Goal: Transaction & Acquisition: Purchase product/service

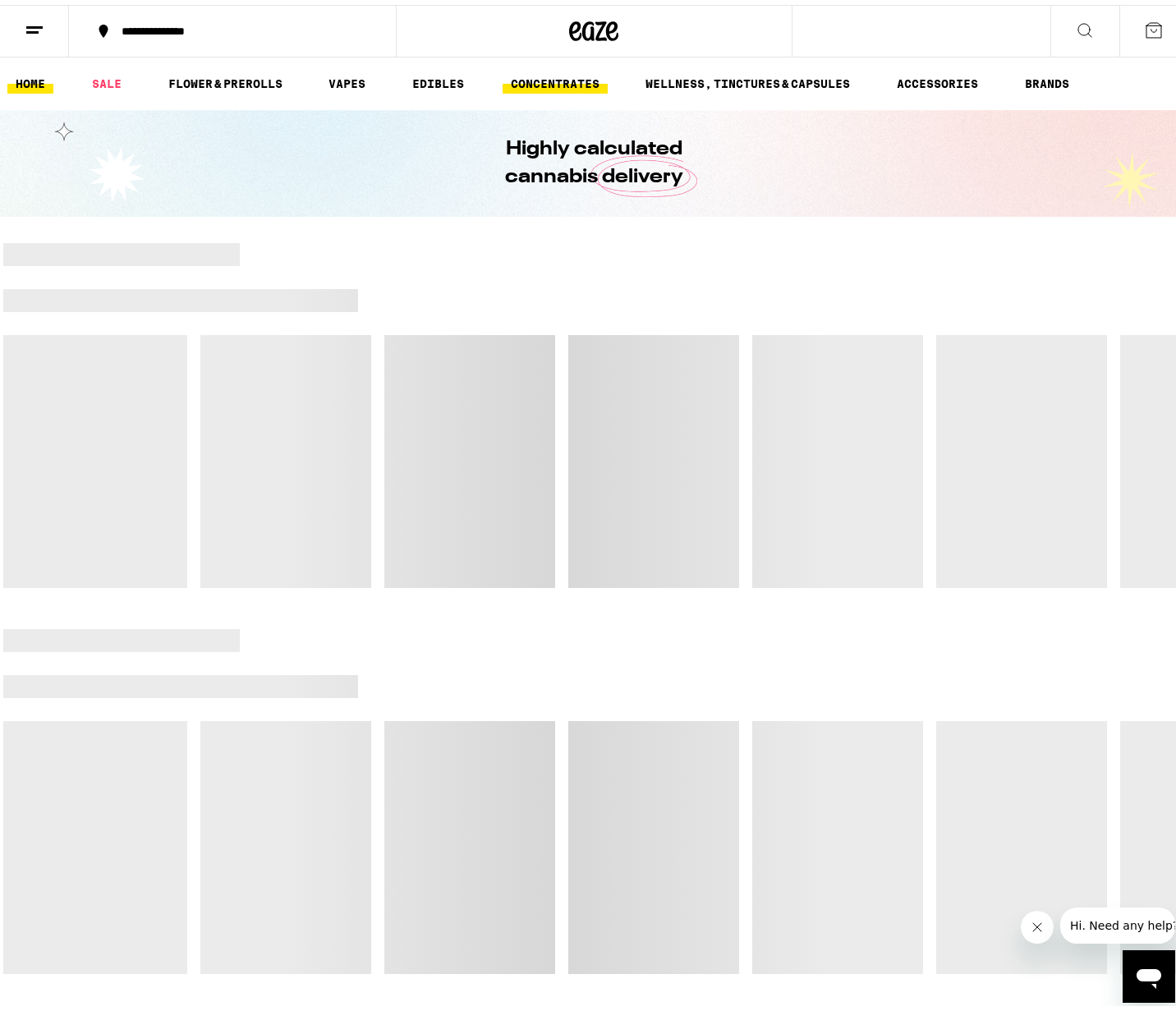
click at [563, 82] on link "CONCENTRATES" at bounding box center [554, 79] width 105 height 20
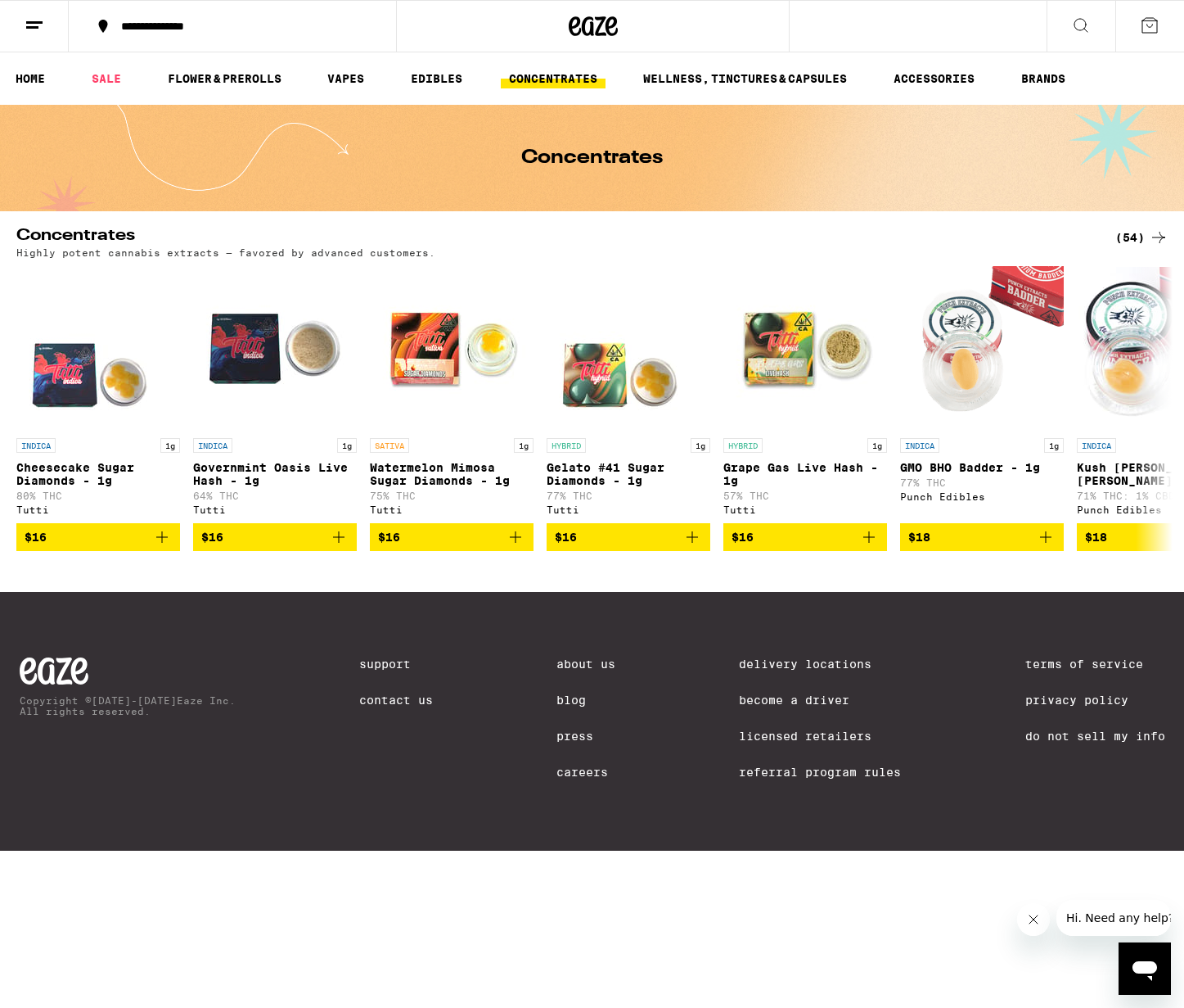
click at [1134, 230] on div "(54)" at bounding box center [1142, 237] width 53 height 20
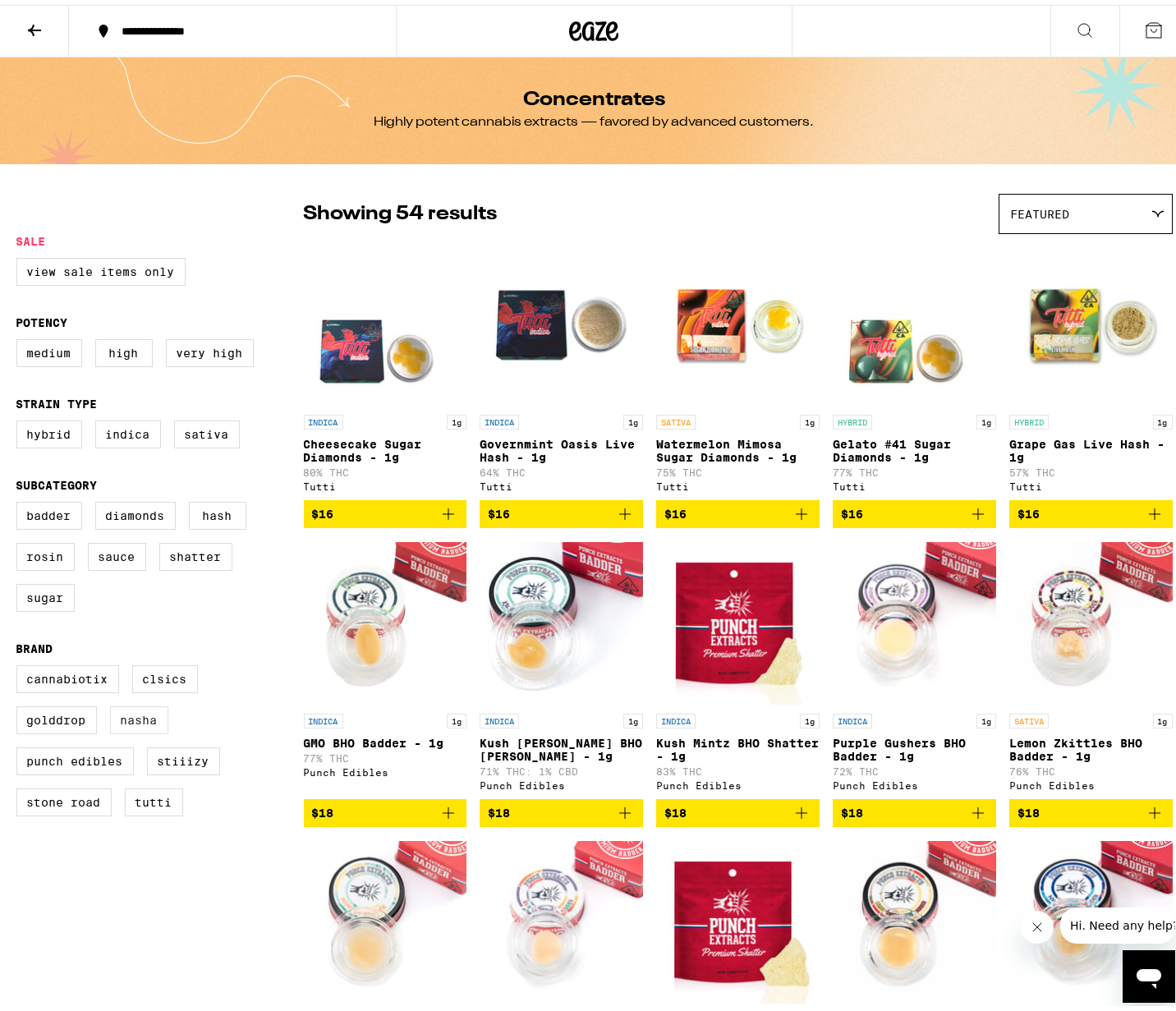
click at [113, 729] on label "NASHA" at bounding box center [139, 715] width 58 height 28
click at [21, 663] on input "NASHA" at bounding box center [20, 662] width 1 height 1
checkbox input "true"
